Goal: Task Accomplishment & Management: Use online tool/utility

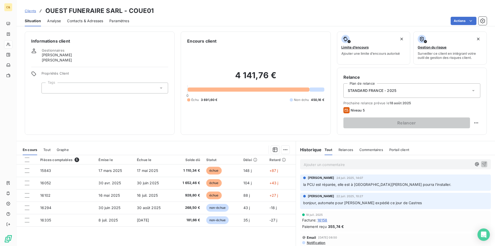
click at [56, 22] on span "Analyse" at bounding box center [54, 20] width 14 height 5
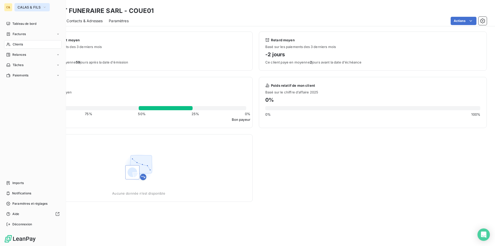
click at [23, 9] on span "CALAS & FILS" at bounding box center [29, 7] width 23 height 4
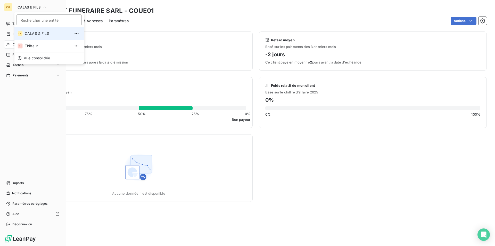
click at [27, 36] on span "CALAS & FILS" at bounding box center [48, 33] width 46 height 5
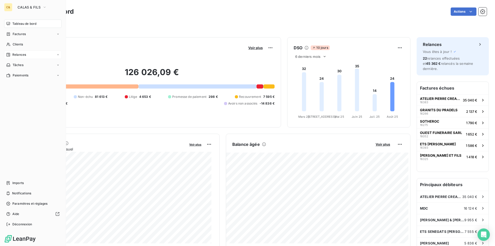
click at [20, 54] on span "Relances" at bounding box center [19, 54] width 14 height 5
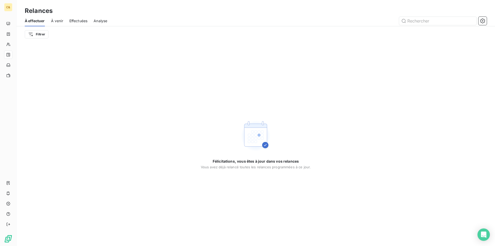
click at [106, 19] on span "Analyse" at bounding box center [101, 20] width 14 height 5
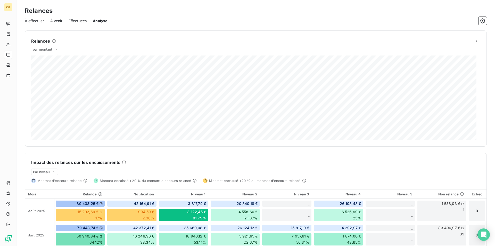
scroll to position [52, 0]
